Goal: Task Accomplishment & Management: Manage account settings

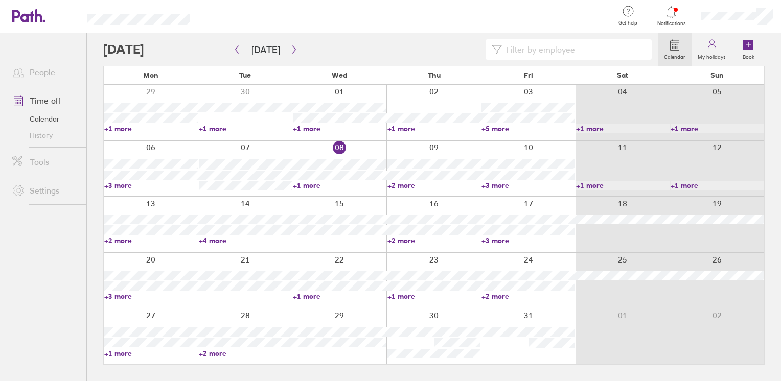
click at [113, 183] on link "+3 more" at bounding box center [151, 185] width 94 height 9
click at [61, 299] on ul "People Time off Calendar History Tools Settings" at bounding box center [43, 190] width 86 height 314
click at [134, 240] on link "+2 more" at bounding box center [151, 240] width 94 height 9
click at [223, 240] on link "+4 more" at bounding box center [246, 240] width 94 height 9
